Goal: Book appointment/travel/reservation

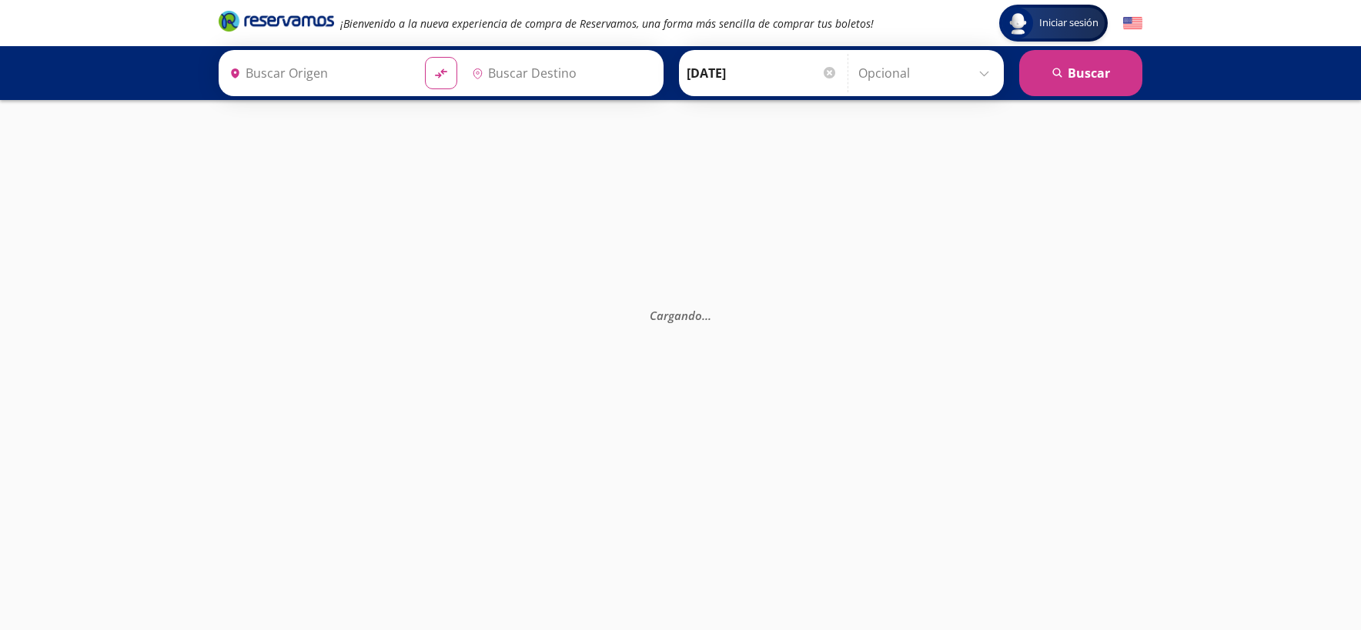
type input "[GEOGRAPHIC_DATA], [GEOGRAPHIC_DATA]"
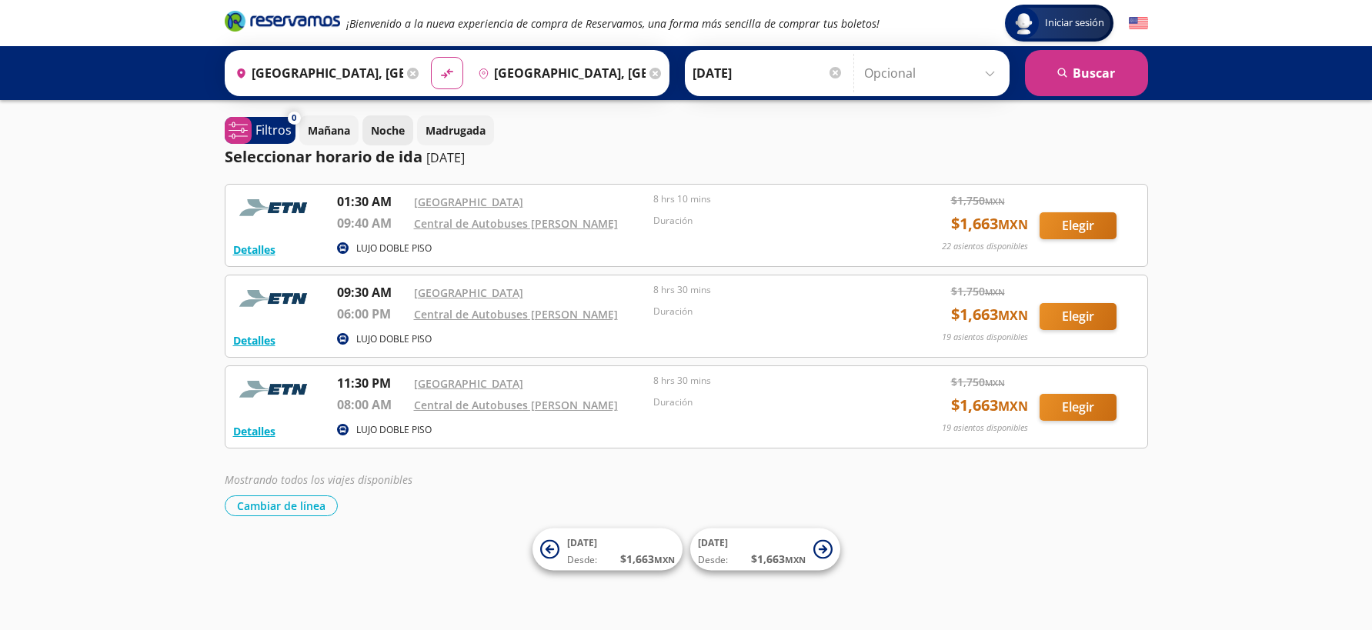
click at [389, 130] on p "Noche" at bounding box center [388, 130] width 34 height 16
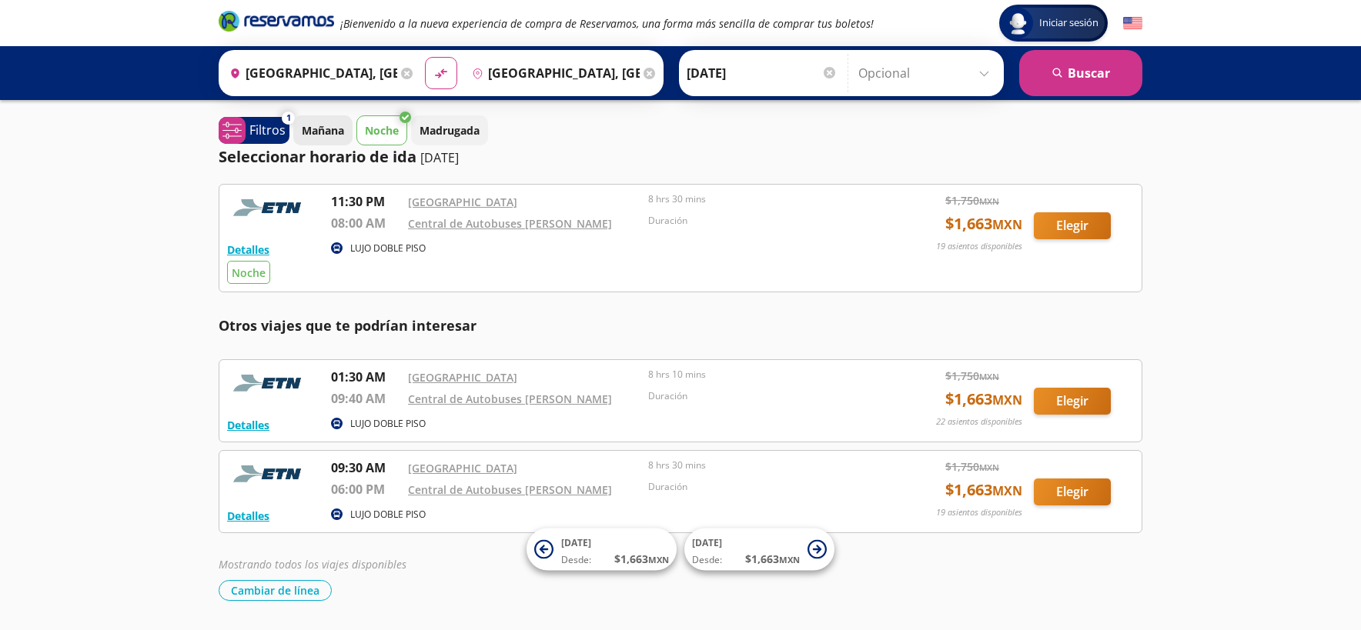
click at [331, 129] on p "Mañana" at bounding box center [323, 130] width 42 height 16
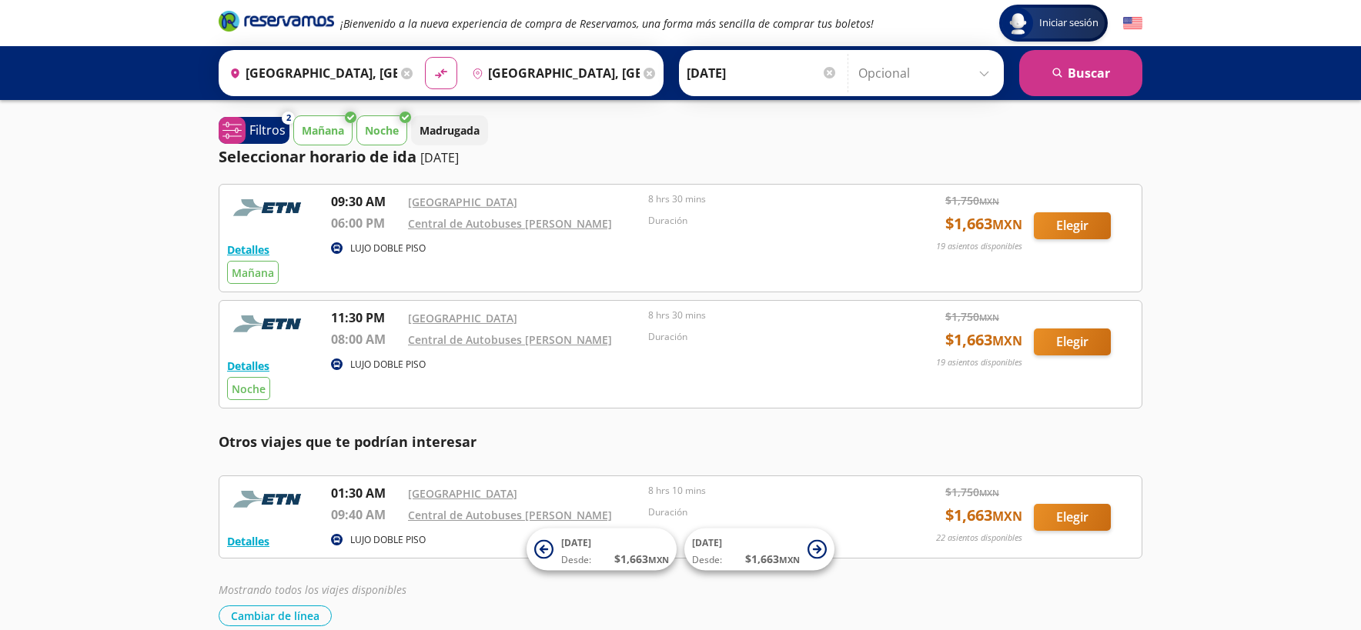
click at [374, 127] on p "Noche" at bounding box center [382, 130] width 34 height 16
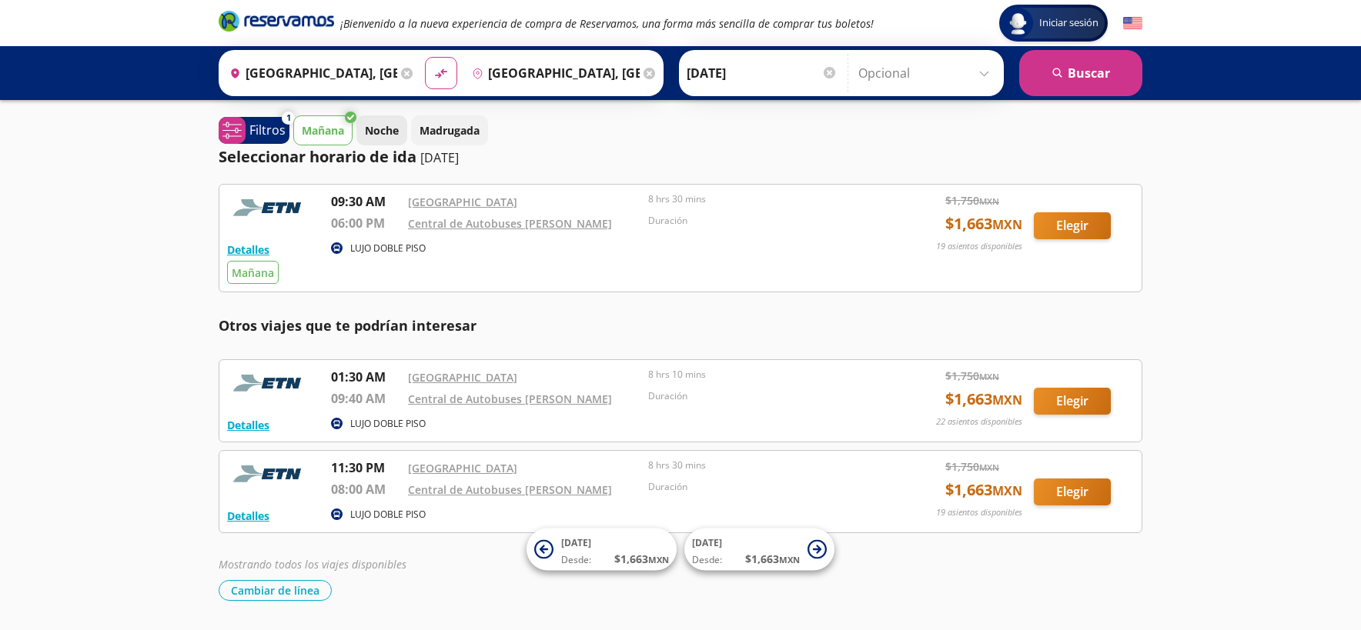
click at [386, 127] on p "Noche" at bounding box center [382, 130] width 34 height 16
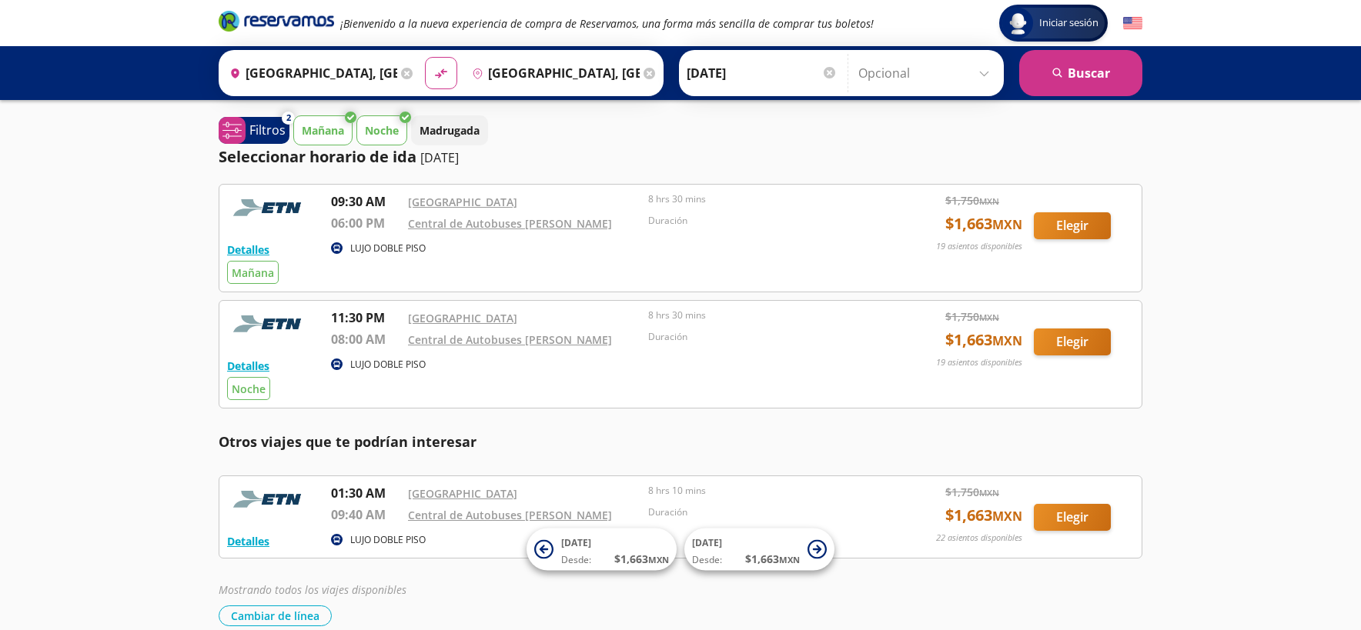
click at [322, 122] on p "Mañana" at bounding box center [323, 130] width 42 height 16
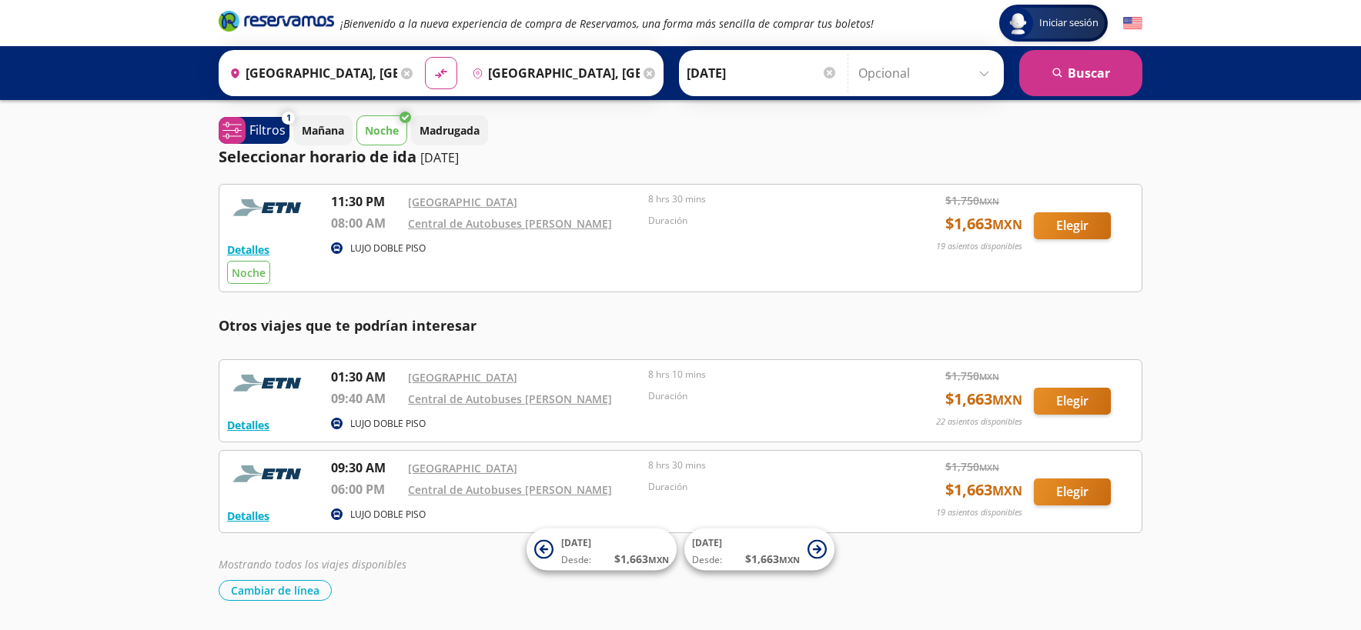
click at [379, 131] on p "Noche" at bounding box center [382, 130] width 34 height 16
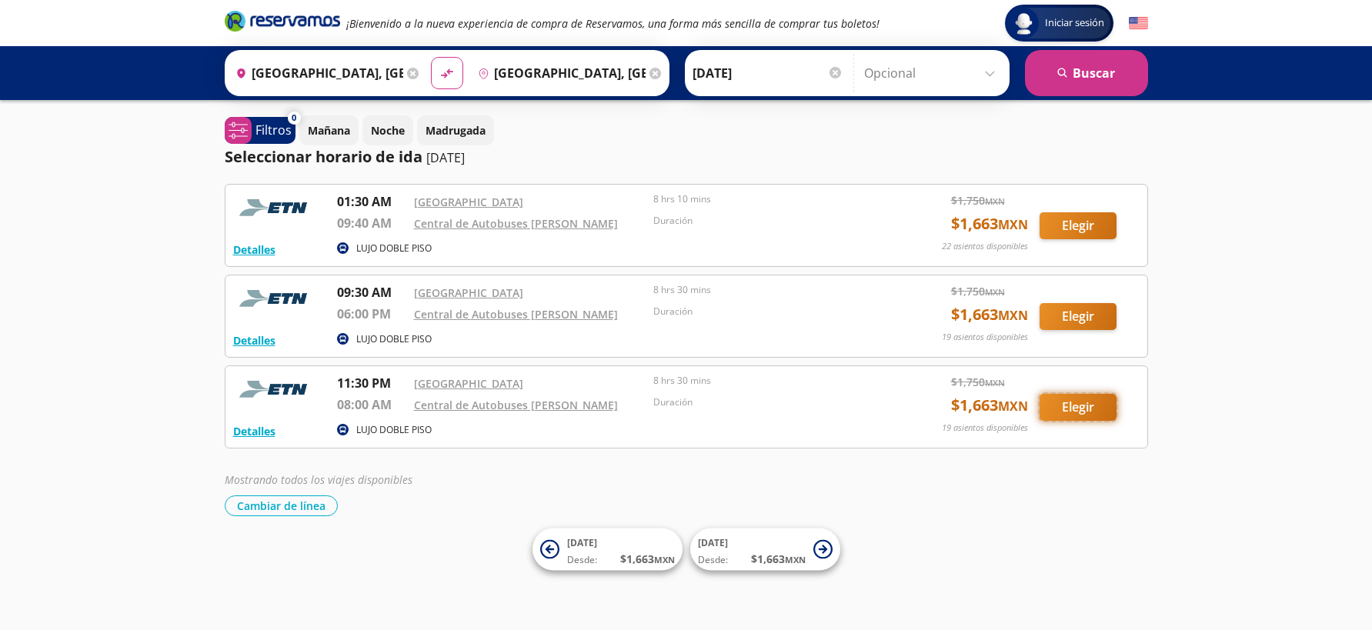
click at [1103, 409] on button "Elegir" at bounding box center [1078, 407] width 77 height 27
